Goal: Go to known website: Access a specific website the user already knows

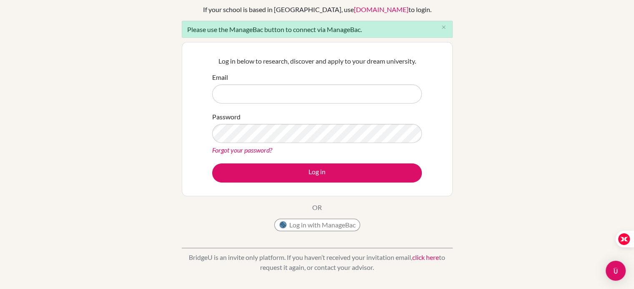
scroll to position [63, 0]
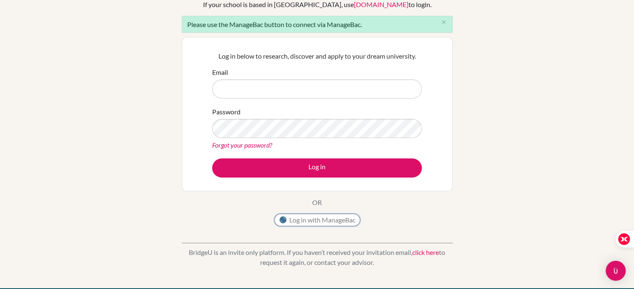
click at [301, 226] on button "Log in with ManageBac" at bounding box center [317, 220] width 86 height 12
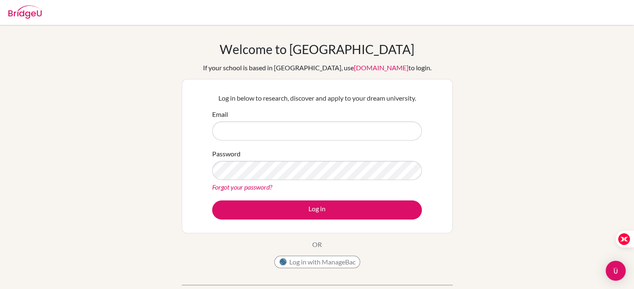
click at [17, 16] on img at bounding box center [24, 11] width 33 height 13
click at [35, 15] on img at bounding box center [24, 11] width 33 height 13
type input "za"
